Goal: Task Accomplishment & Management: Use online tool/utility

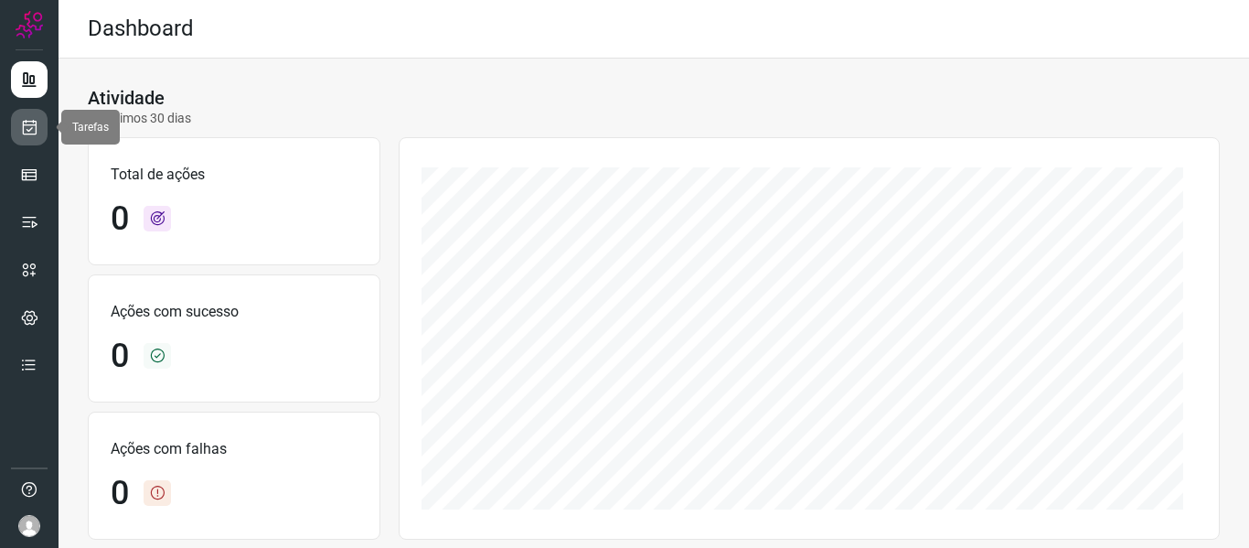
click at [24, 124] on icon at bounding box center [29, 127] width 19 height 18
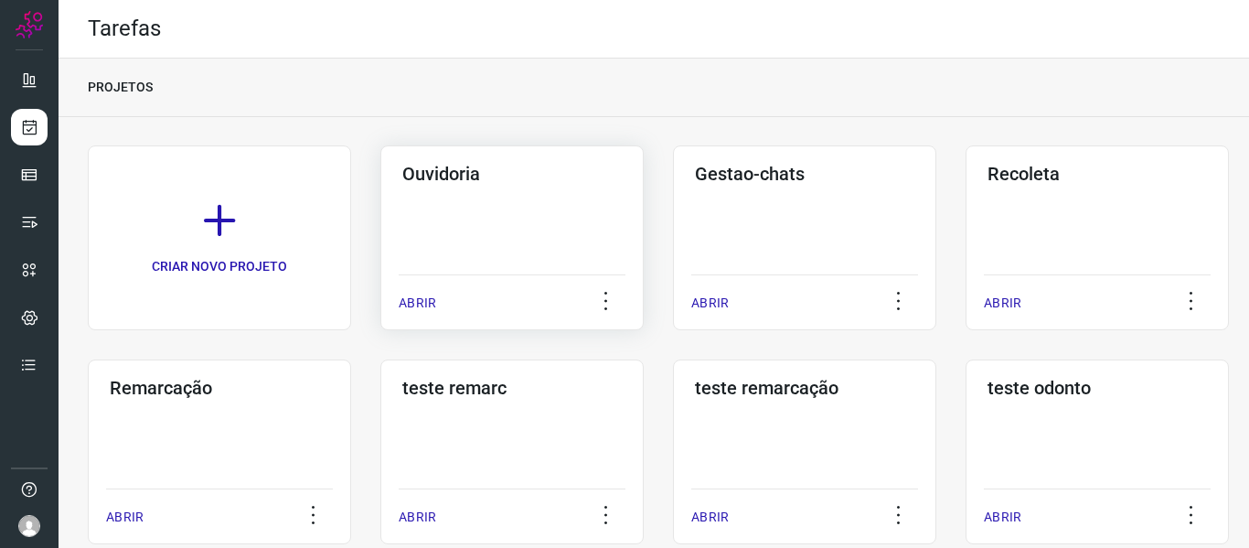
click at [422, 291] on div "ABRIR" at bounding box center [512, 297] width 227 height 46
click at [427, 297] on p "ABRIR" at bounding box center [417, 303] width 37 height 19
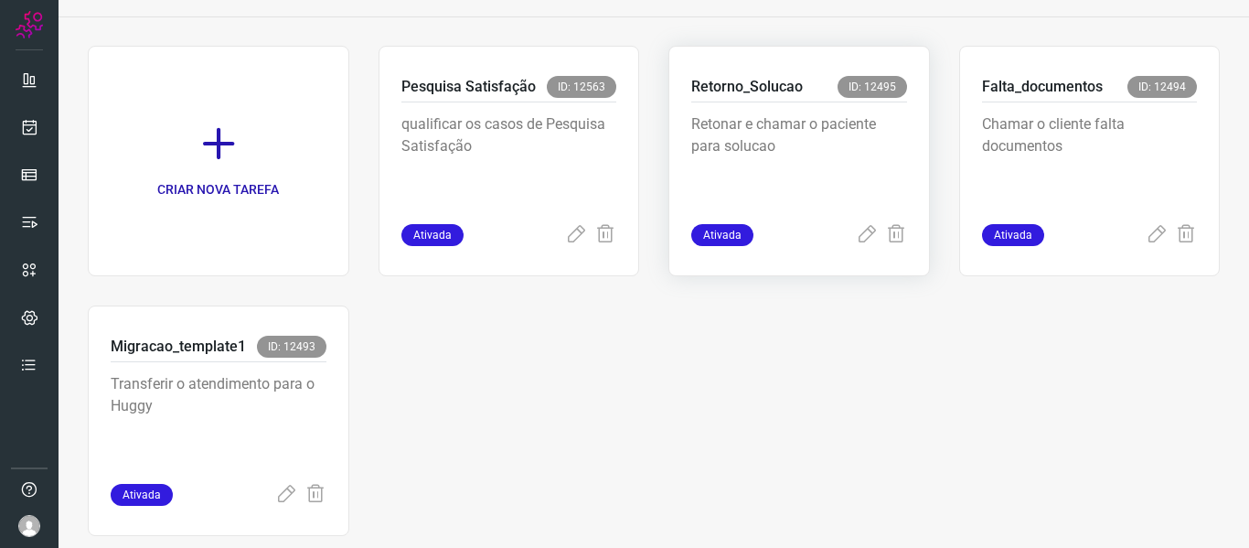
scroll to position [42, 0]
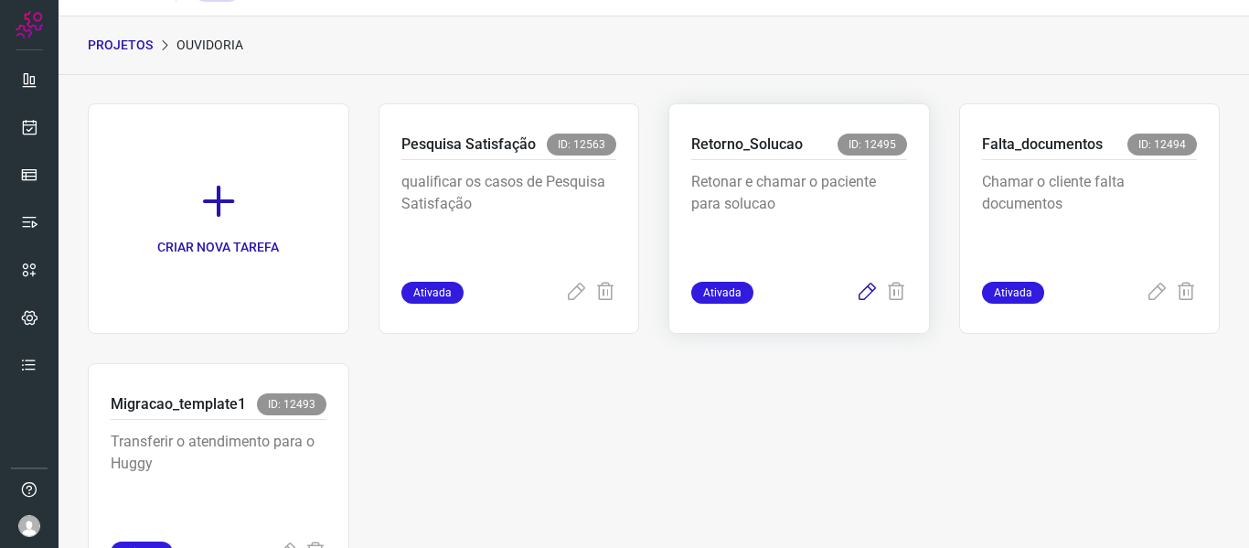
click at [861, 292] on icon at bounding box center [867, 293] width 22 height 22
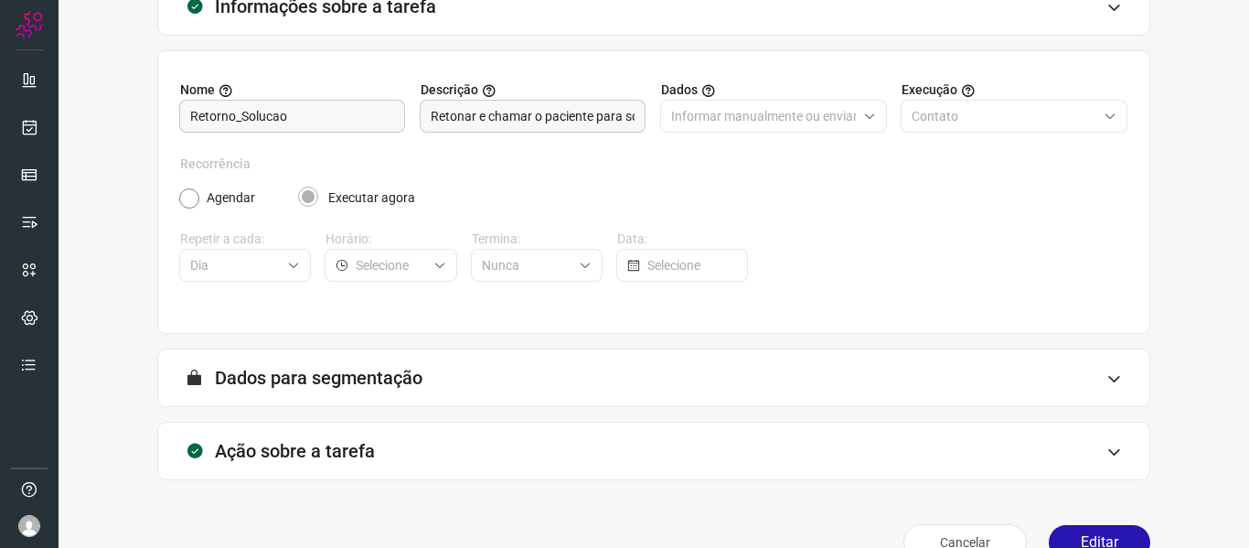
scroll to position [166, 0]
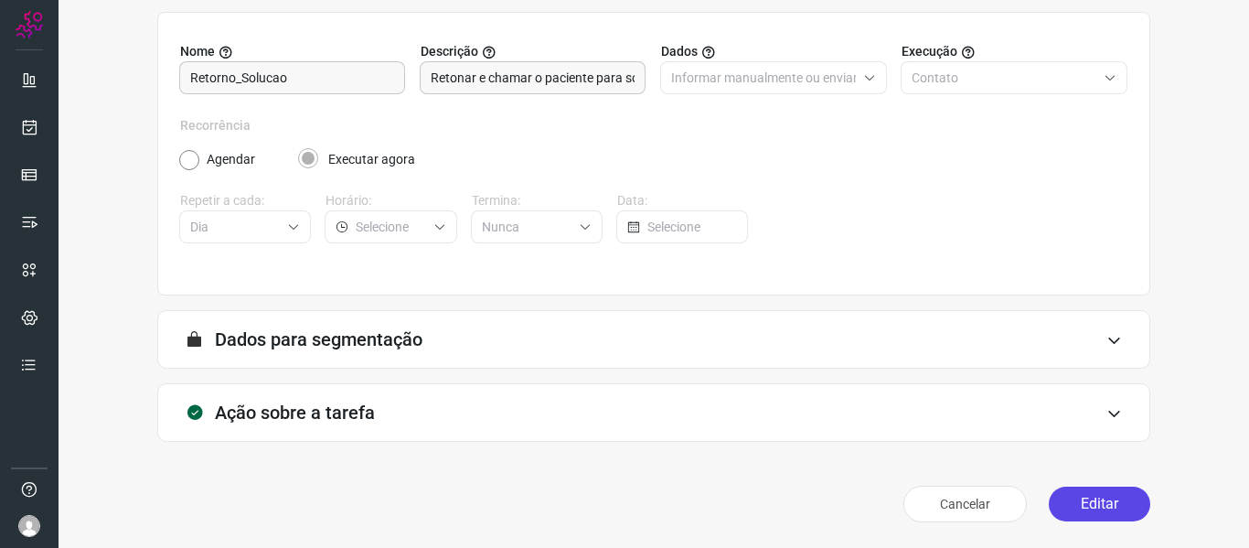
click at [1089, 501] on button "Editar" at bounding box center [1099, 503] width 101 height 35
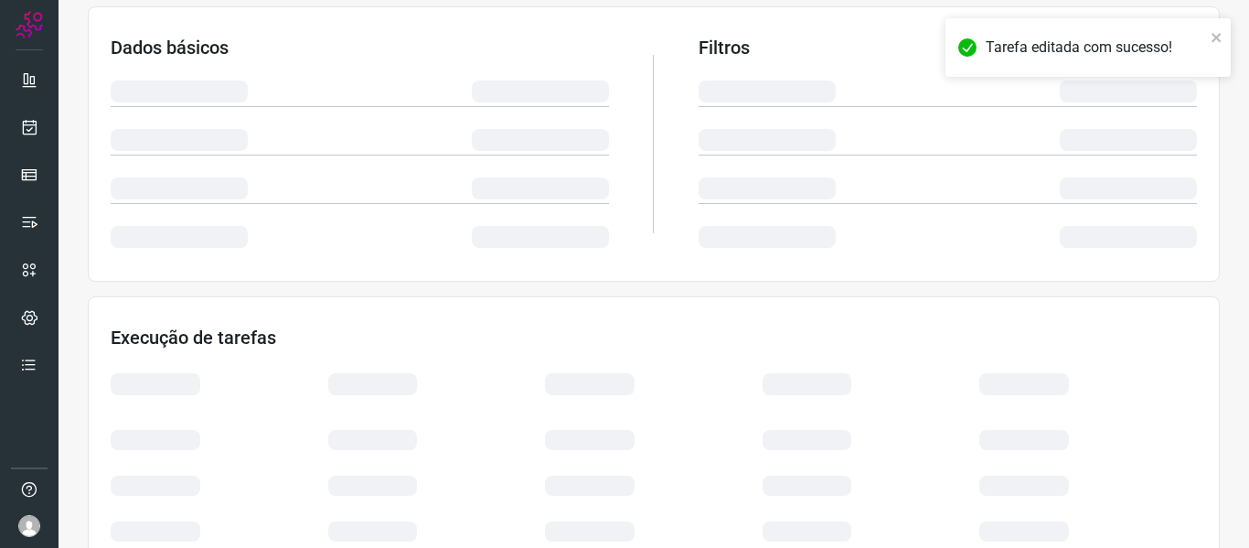
scroll to position [430, 0]
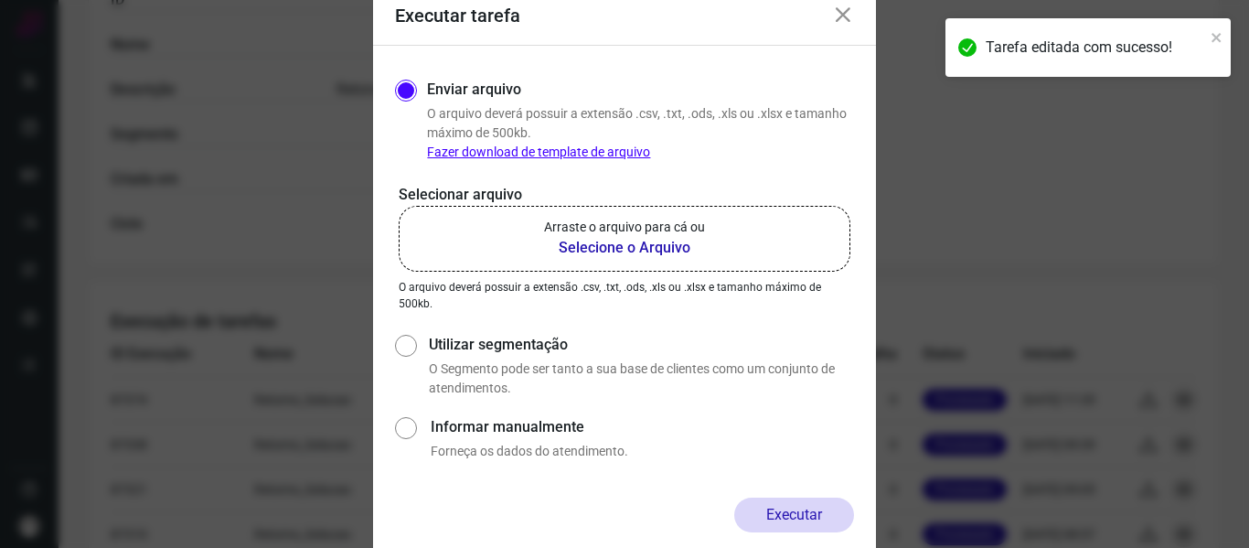
click at [753, 258] on label "Arraste o arquivo para cá ou Selecione o Arquivo" at bounding box center [625, 239] width 452 height 66
click at [0, 0] on input "Arraste o arquivo para cá ou Selecione o Arquivo" at bounding box center [0, 0] width 0 height 0
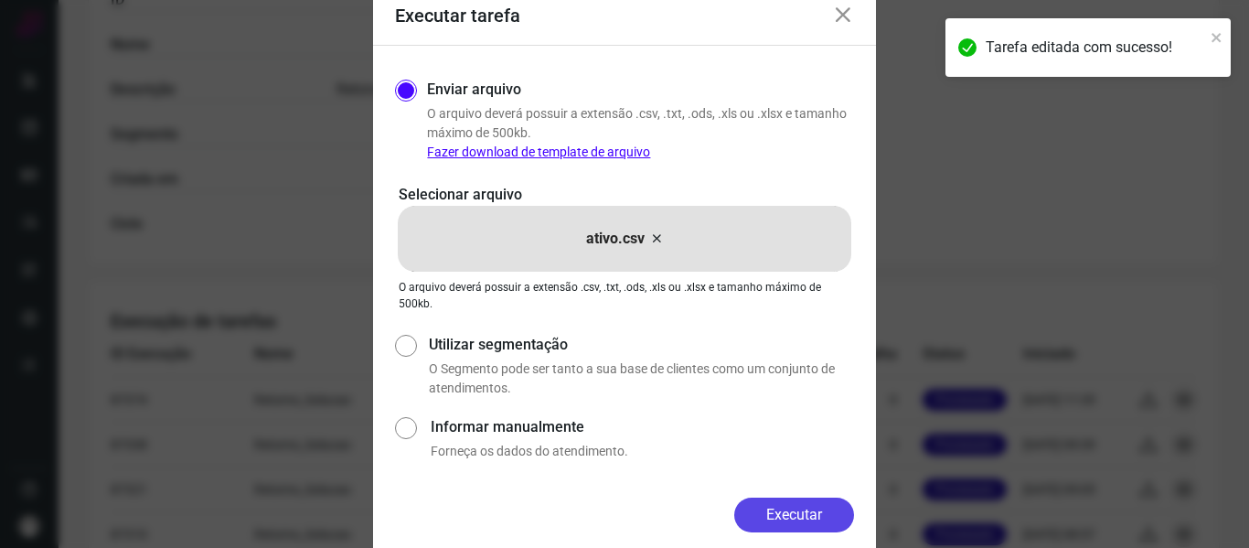
click at [789, 498] on button "Executar" at bounding box center [794, 514] width 120 height 35
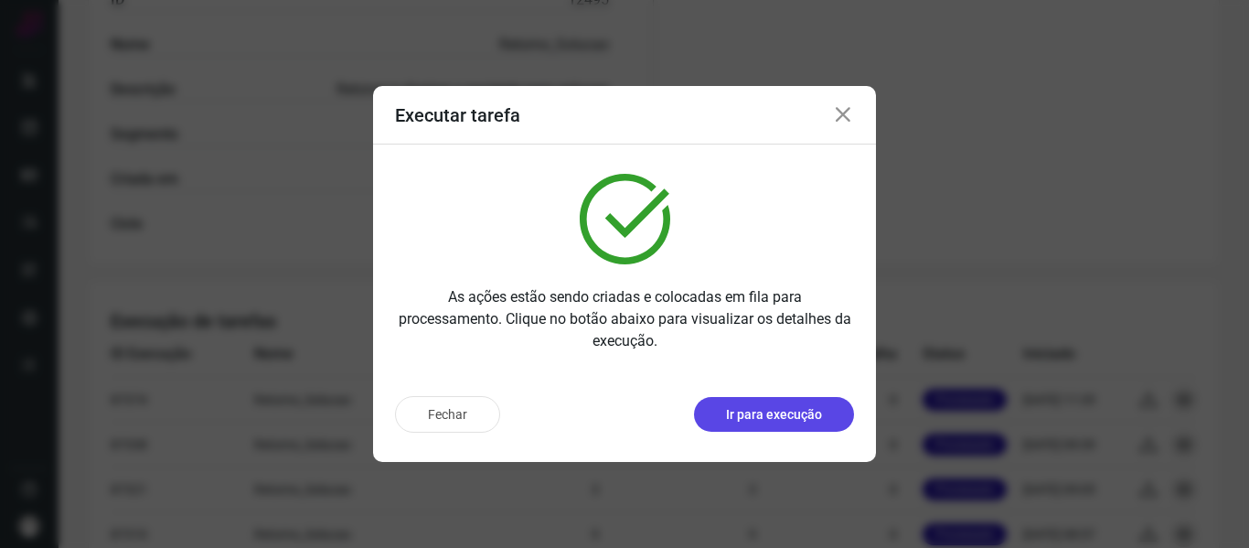
click at [822, 411] on button "Ir para execução" at bounding box center [774, 414] width 160 height 35
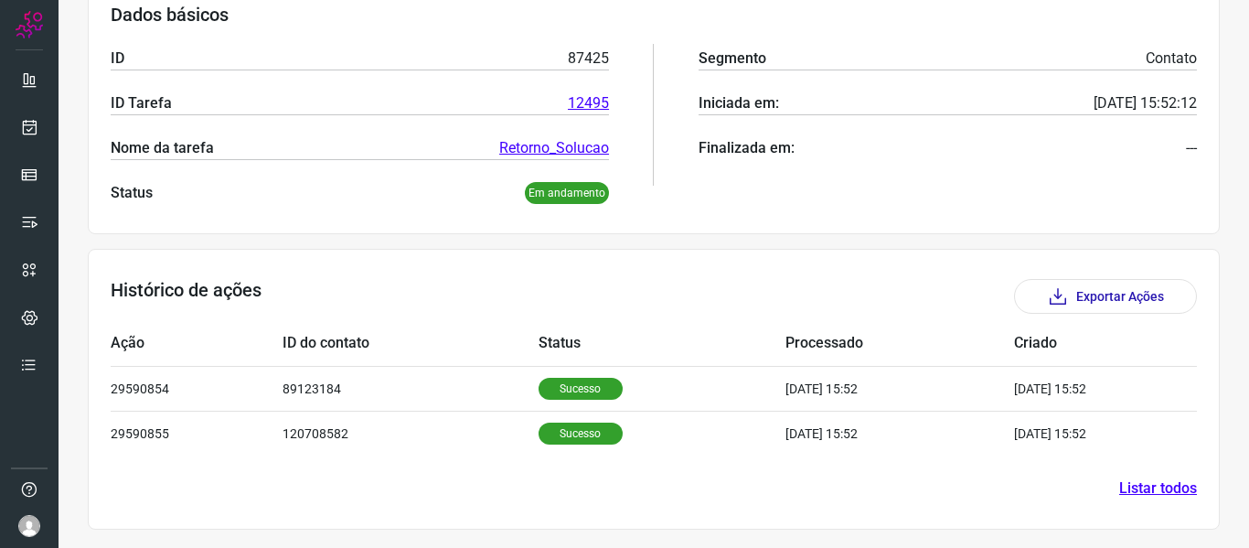
scroll to position [296, 0]
